Goal: Task Accomplishment & Management: Use online tool/utility

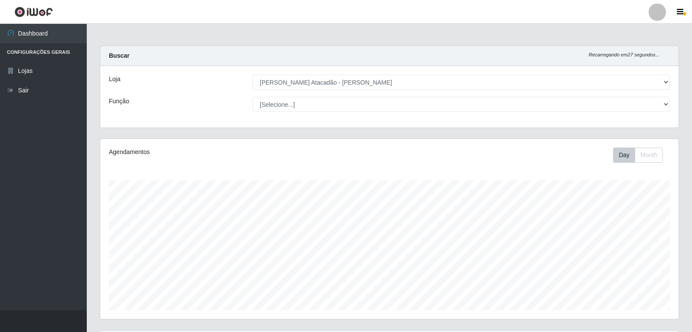
select select "523"
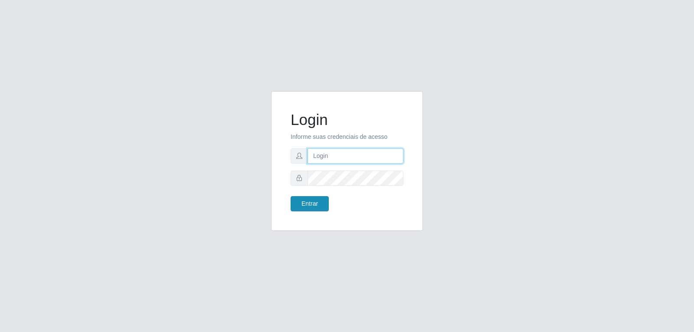
type input "[EMAIL_ADDRESS][DOMAIN_NAME]"
click at [322, 202] on button "Entrar" at bounding box center [310, 203] width 38 height 15
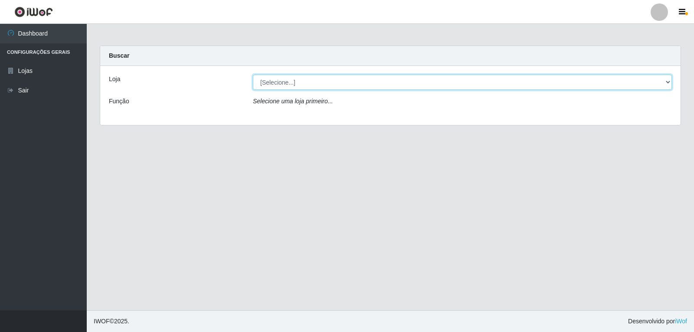
click at [299, 85] on select "[Selecione...] [PERSON_NAME]" at bounding box center [462, 82] width 419 height 15
select select "523"
click at [253, 75] on select "[Selecione...] [PERSON_NAME]" at bounding box center [462, 82] width 419 height 15
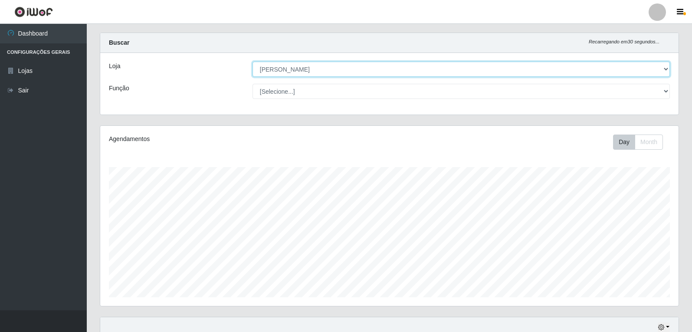
scroll to position [90, 0]
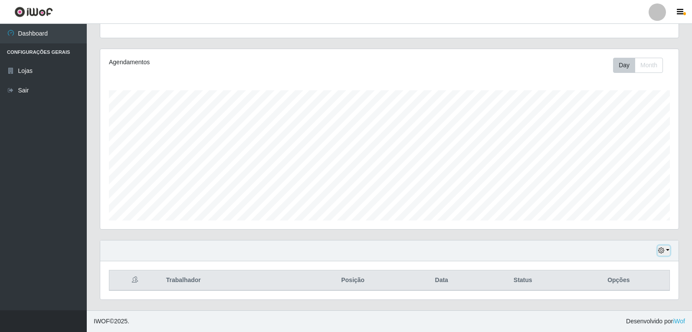
click at [662, 253] on button "button" at bounding box center [664, 251] width 12 height 10
click at [611, 184] on button "1 dia" at bounding box center [635, 182] width 69 height 18
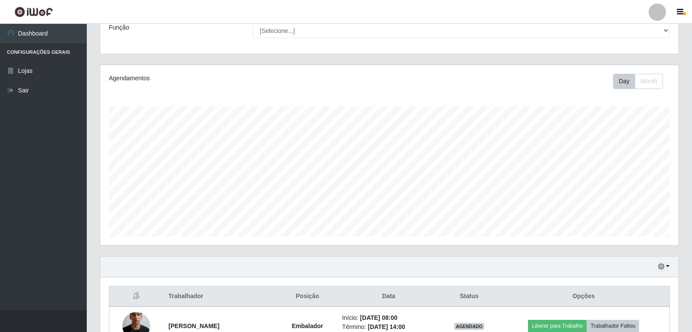
scroll to position [0, 0]
